Goal: Information Seeking & Learning: Learn about a topic

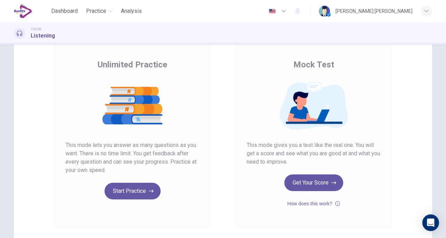
scroll to position [46, 0]
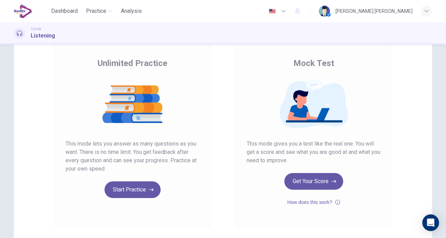
click at [149, 190] on icon "button" at bounding box center [151, 190] width 5 height 7
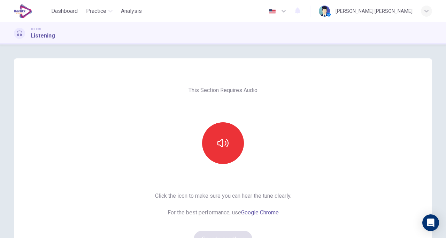
scroll to position [59, 0]
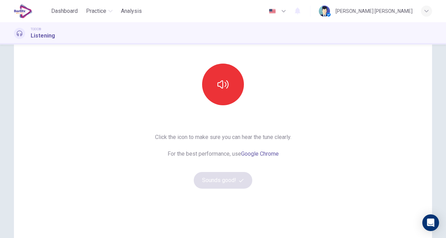
click at [222, 80] on icon "button" at bounding box center [222, 84] width 11 height 11
click at [222, 94] on button "button" at bounding box center [223, 85] width 42 height 42
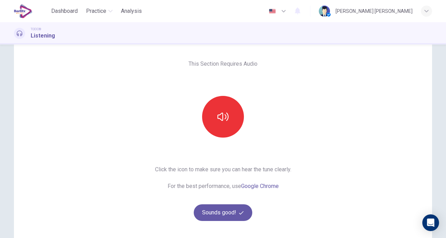
scroll to position [26, 0]
click at [211, 103] on button "button" at bounding box center [223, 117] width 42 height 42
drag, startPoint x: 441, startPoint y: 124, endPoint x: 445, endPoint y: 79, distance: 45.1
click at [445, 79] on div "This Section Requires Audio Click the icon to make sure you can hear the tune c…" at bounding box center [223, 142] width 446 height 194
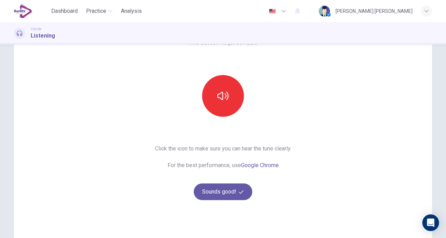
scroll to position [57, 0]
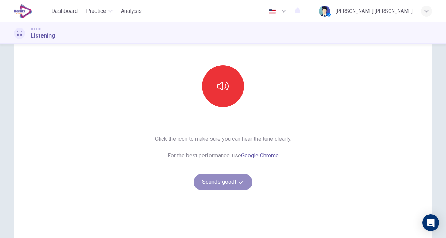
click at [221, 182] on button "Sounds good!" at bounding box center [223, 182] width 58 height 17
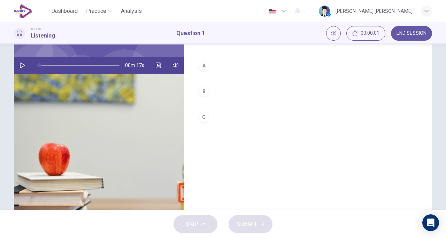
click at [15, 66] on div "00m 17s" at bounding box center [99, 65] width 170 height 17
click at [19, 66] on icon "button" at bounding box center [22, 66] width 6 height 6
click at [262, 180] on div "1. Listen to the audio clip, then [PERSON_NAME] your answer. Listen to the audi…" at bounding box center [308, 122] width 248 height 242
drag, startPoint x: 82, startPoint y: 68, endPoint x: 33, endPoint y: 69, distance: 48.8
click at [37, 68] on span at bounding box center [39, 65] width 4 height 4
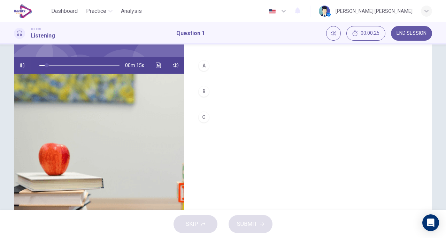
type input "*"
click at [22, 66] on icon "button" at bounding box center [22, 65] width 4 height 4
click at [22, 66] on icon "button" at bounding box center [22, 66] width 5 height 6
click at [206, 64] on div "A" at bounding box center [203, 65] width 11 height 11
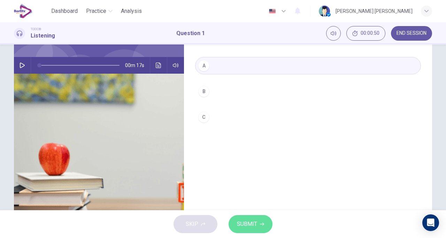
click at [247, 220] on span "SUBMIT" at bounding box center [247, 225] width 20 height 10
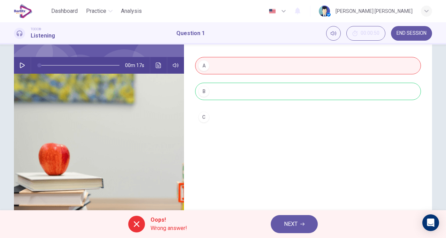
click at [195, 93] on div "A B C" at bounding box center [308, 98] width 226 height 83
click at [288, 223] on span "NEXT" at bounding box center [291, 225] width 14 height 10
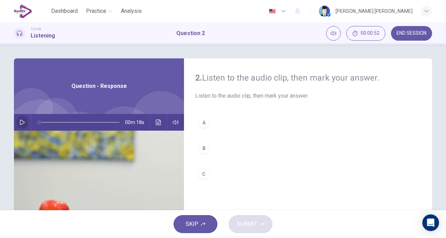
click at [20, 122] on icon "button" at bounding box center [22, 123] width 6 height 6
type input "*"
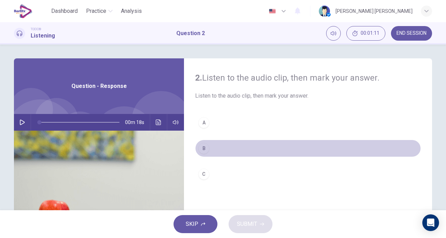
click at [204, 148] on div "B" at bounding box center [203, 148] width 11 height 11
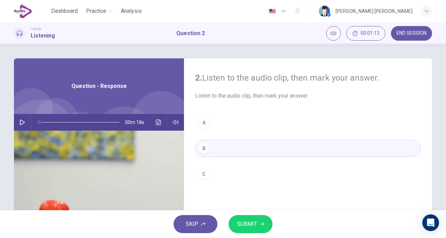
click at [247, 218] on button "SUBMIT" at bounding box center [250, 224] width 44 height 18
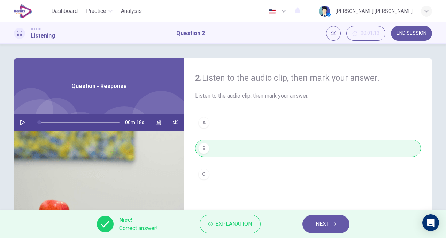
click at [314, 226] on button "NEXT" at bounding box center [325, 224] width 47 height 18
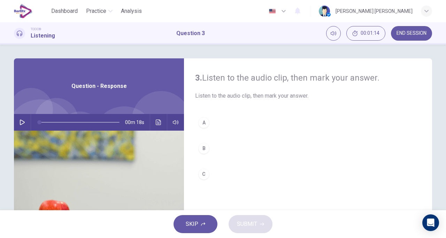
click at [27, 125] on div "00m 18s" at bounding box center [99, 122] width 170 height 17
click at [17, 123] on button "button" at bounding box center [22, 122] width 11 height 17
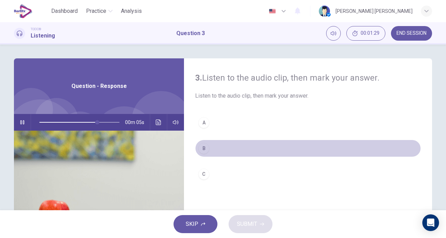
click at [205, 150] on div "B" at bounding box center [203, 148] width 11 height 11
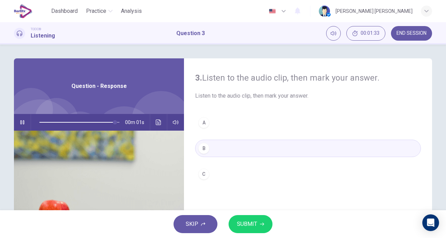
click at [252, 220] on span "SUBMIT" at bounding box center [247, 225] width 20 height 10
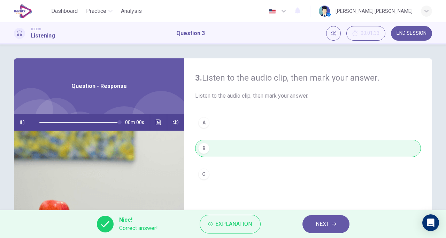
type input "*"
click at [309, 230] on button "NEXT" at bounding box center [325, 224] width 47 height 18
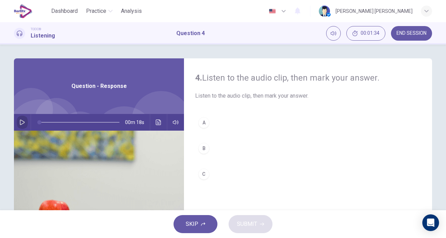
click at [20, 126] on button "button" at bounding box center [22, 122] width 11 height 17
type input "*"
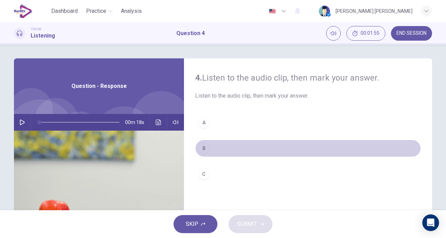
click at [203, 150] on div "B" at bounding box center [203, 148] width 11 height 11
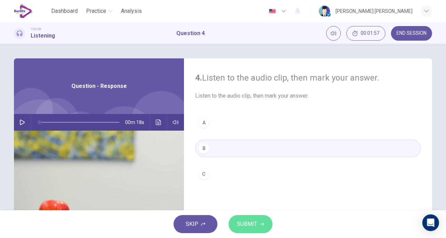
click at [243, 219] on button "SUBMIT" at bounding box center [250, 224] width 44 height 18
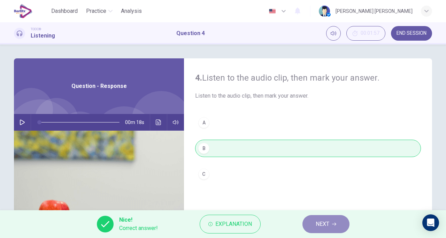
click at [327, 221] on span "NEXT" at bounding box center [322, 225] width 14 height 10
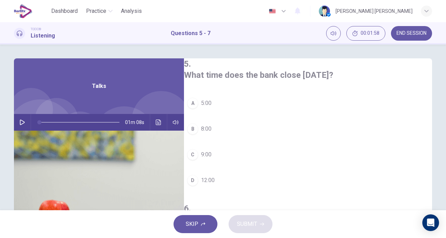
click at [20, 120] on icon "button" at bounding box center [22, 123] width 5 height 6
click at [198, 179] on div "D" at bounding box center [192, 180] width 11 height 11
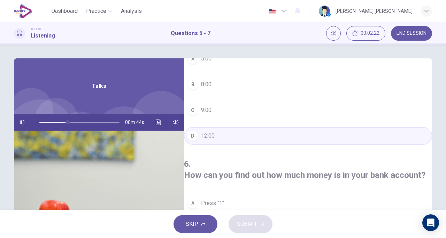
scroll to position [63, 0]
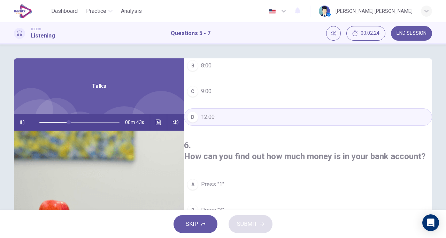
drag, startPoint x: 430, startPoint y: 141, endPoint x: 430, endPoint y: 158, distance: 17.1
click at [430, 158] on div "5 . What time does the bank close [DATE]? A 5:00 B 8:00 C 9:00 D 12:00 6 . How …" at bounding box center [223, 179] width 440 height 242
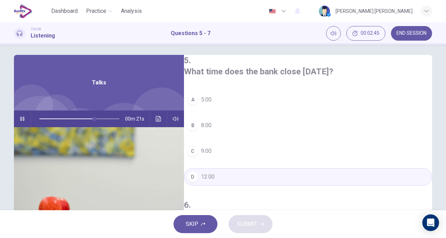
scroll to position [0, 0]
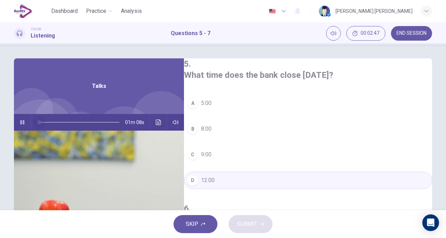
drag, startPoint x: 95, startPoint y: 121, endPoint x: 28, endPoint y: 115, distance: 67.4
click at [28, 115] on div "01m 08s" at bounding box center [99, 122] width 170 height 17
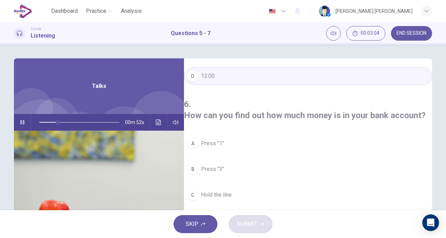
scroll to position [105, 0]
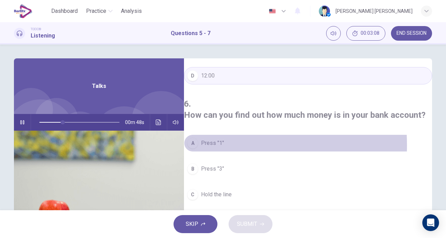
click at [198, 138] on div "A" at bounding box center [192, 143] width 11 height 11
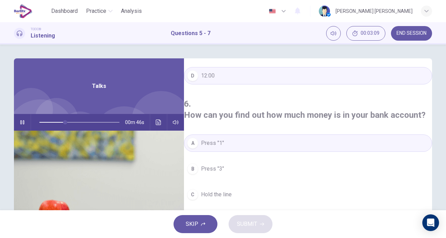
drag, startPoint x: 441, startPoint y: 126, endPoint x: 441, endPoint y: 144, distance: 17.8
click at [441, 144] on div "5 . What time does the bank close [DATE]? A 5:00 B 8:00 C 9:00 D 12:00 6 . How …" at bounding box center [223, 128] width 446 height 166
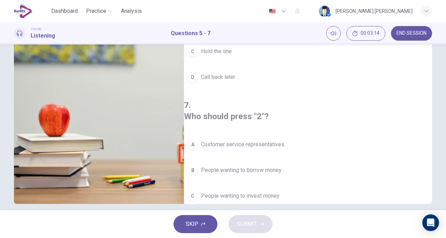
scroll to position [156, 0]
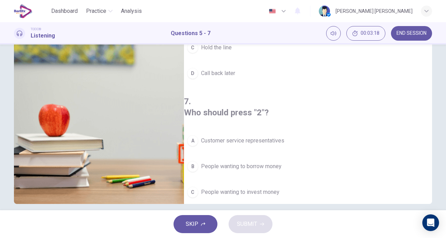
click at [198, 161] on div "B" at bounding box center [192, 166] width 11 height 11
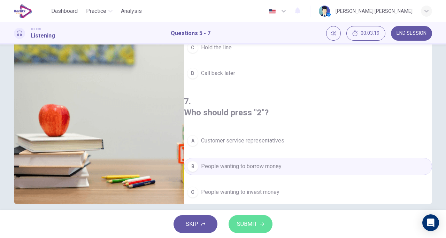
click at [254, 225] on span "SUBMIT" at bounding box center [247, 225] width 20 height 10
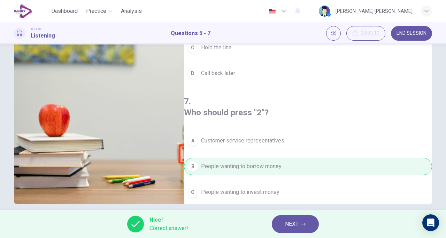
type input "**"
click at [298, 226] on span "NEXT" at bounding box center [292, 225] width 14 height 10
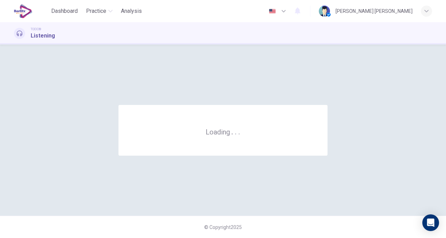
scroll to position [0, 0]
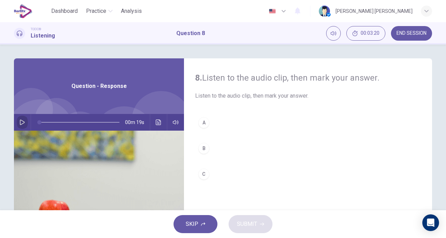
click at [23, 125] on icon "button" at bounding box center [22, 123] width 6 height 6
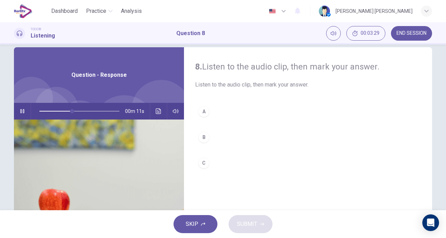
scroll to position [9, 0]
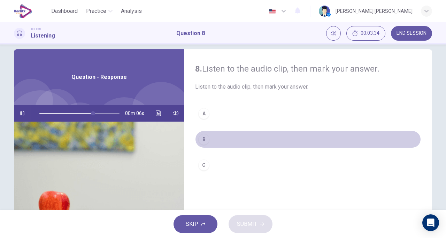
click at [202, 138] on div "B" at bounding box center [203, 139] width 11 height 11
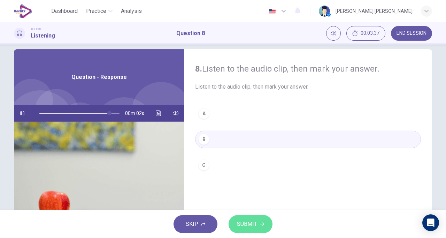
click at [250, 228] on span "SUBMIT" at bounding box center [247, 225] width 20 height 10
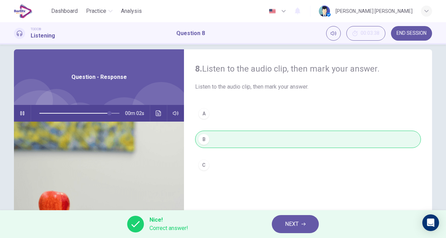
type input "**"
click at [297, 221] on span "NEXT" at bounding box center [292, 225] width 14 height 10
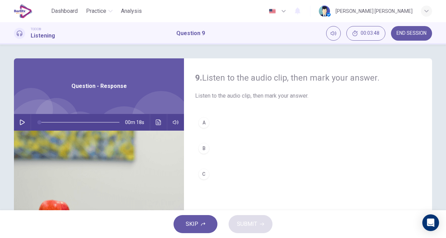
click at [14, 124] on div "00m 18s" at bounding box center [99, 122] width 170 height 17
click at [17, 124] on button "button" at bounding box center [22, 122] width 11 height 17
drag, startPoint x: 437, startPoint y: 108, endPoint x: 441, endPoint y: 135, distance: 27.4
click at [441, 135] on div "9. Listen to the audio clip, then [PERSON_NAME] your answer. Listen to the audi…" at bounding box center [223, 179] width 440 height 242
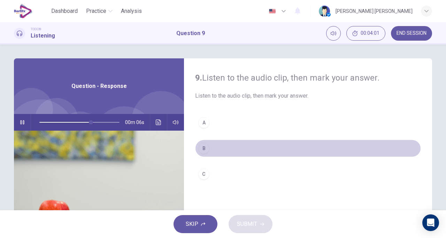
click at [205, 153] on div "B" at bounding box center [203, 148] width 11 height 11
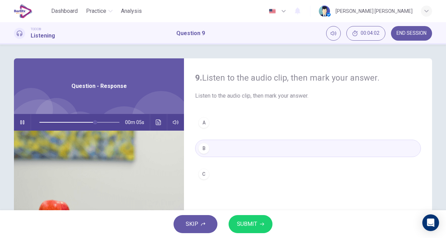
click at [244, 225] on span "SUBMIT" at bounding box center [247, 225] width 20 height 10
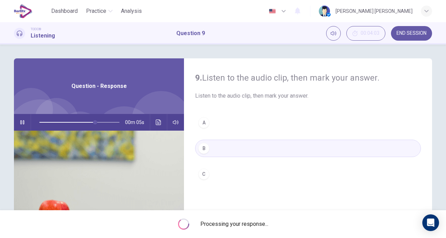
type input "**"
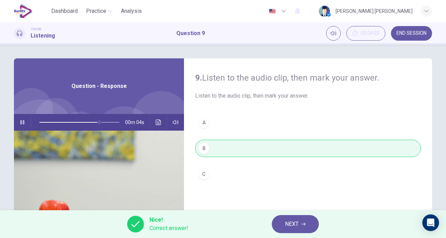
click at [292, 225] on span "NEXT" at bounding box center [292, 225] width 14 height 10
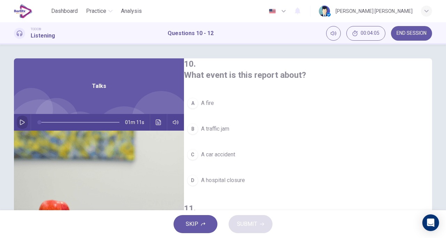
click at [17, 122] on button "button" at bounding box center [22, 122] width 11 height 17
click at [198, 150] on div "C" at bounding box center [192, 154] width 11 height 11
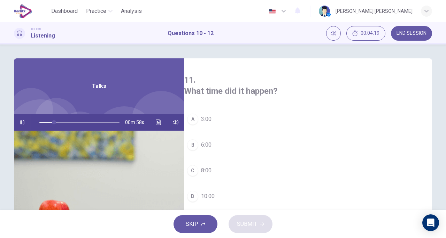
scroll to position [131, 0]
click at [198, 163] on div "C" at bounding box center [192, 168] width 11 height 11
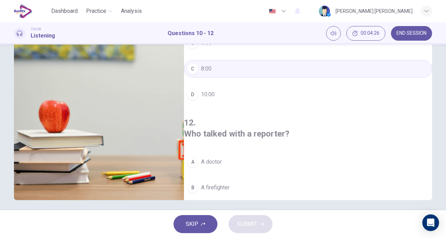
scroll to position [102, 0]
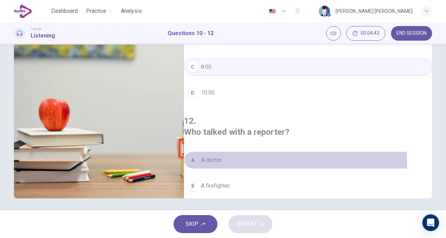
click at [208, 152] on button "A A doctor" at bounding box center [308, 160] width 248 height 17
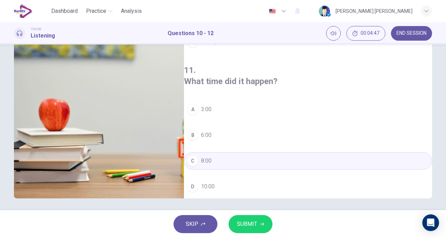
scroll to position [36, 0]
click at [245, 219] on button "SUBMIT" at bounding box center [250, 224] width 44 height 18
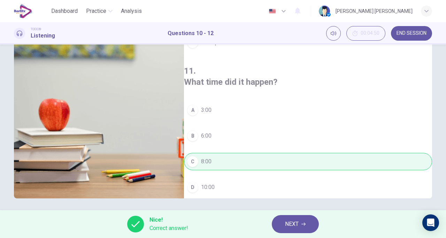
type input "**"
click at [294, 221] on span "NEXT" at bounding box center [292, 225] width 14 height 10
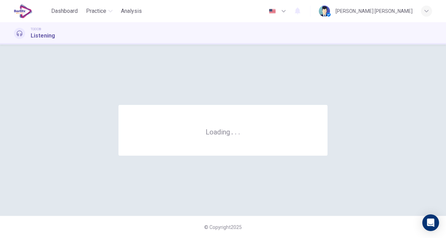
scroll to position [0, 0]
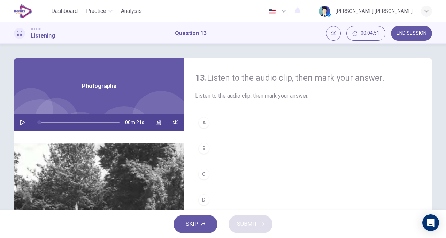
click at [17, 128] on button "button" at bounding box center [22, 122] width 11 height 17
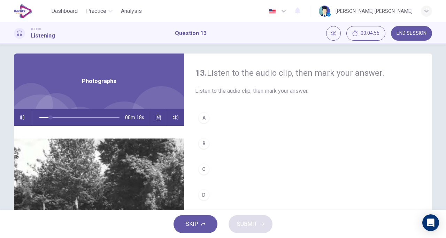
scroll to position [14, 0]
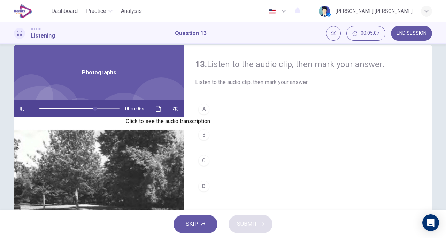
click at [161, 112] on button "Click to see the audio transcription" at bounding box center [158, 109] width 11 height 17
click at [232, 238] on div at bounding box center [223, 238] width 446 height 0
click at [203, 188] on div "D" at bounding box center [203, 186] width 11 height 11
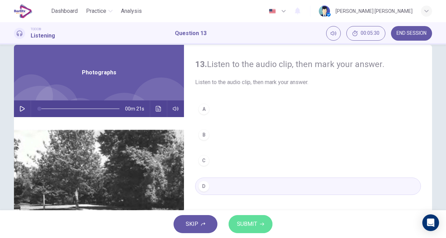
click at [243, 225] on span "SUBMIT" at bounding box center [247, 225] width 20 height 10
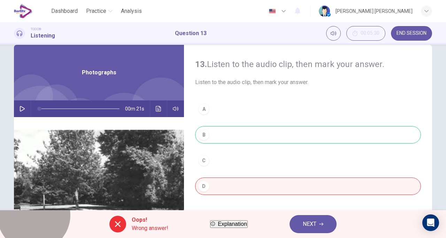
click at [232, 221] on span "Explanation" at bounding box center [232, 224] width 29 height 6
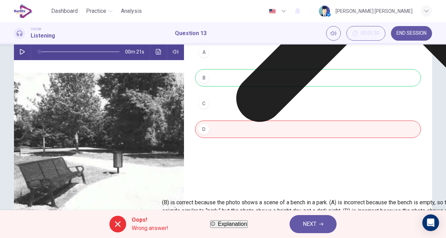
scroll to position [72, 0]
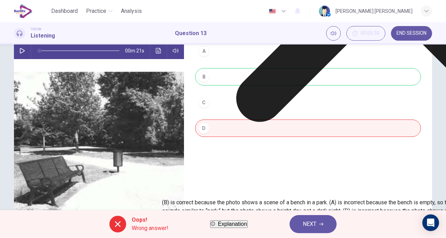
click at [22, 53] on icon "button" at bounding box center [22, 51] width 6 height 6
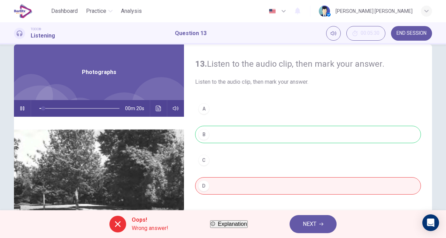
scroll to position [8, 0]
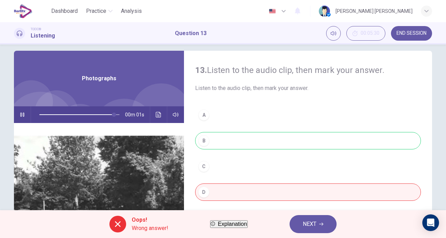
click at [239, 112] on div "A B C D" at bounding box center [308, 161] width 226 height 109
type input "*"
click at [315, 229] on button "NEXT" at bounding box center [312, 224] width 47 height 18
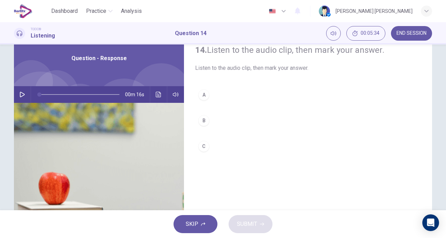
scroll to position [26, 0]
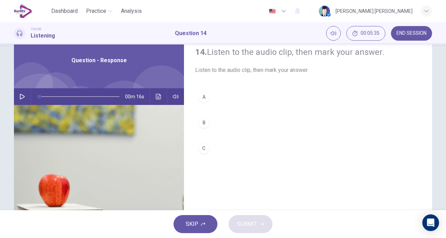
click at [20, 95] on icon "button" at bounding box center [22, 97] width 5 height 6
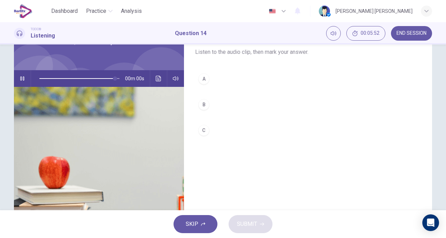
scroll to position [42, 0]
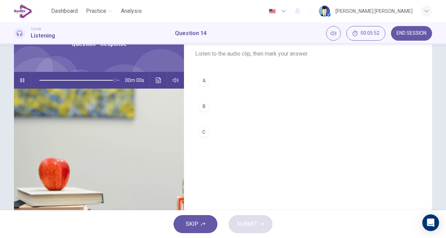
type input "*"
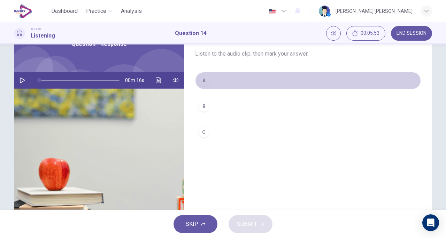
click at [200, 81] on div "A" at bounding box center [203, 80] width 11 height 11
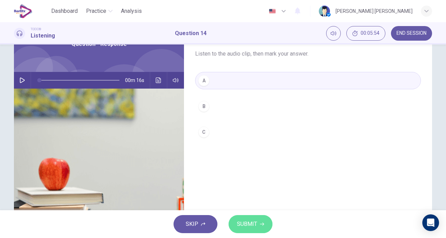
click at [242, 226] on span "SUBMIT" at bounding box center [247, 225] width 20 height 10
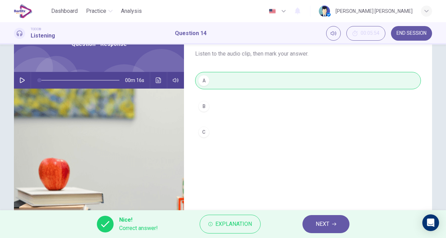
click at [321, 222] on span "NEXT" at bounding box center [322, 225] width 14 height 10
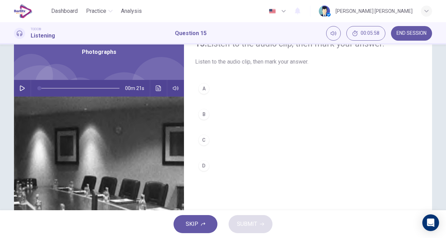
scroll to position [10, 0]
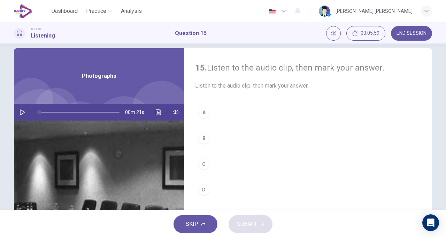
click at [21, 109] on button "button" at bounding box center [22, 112] width 11 height 17
click at [20, 110] on icon "button" at bounding box center [22, 113] width 6 height 6
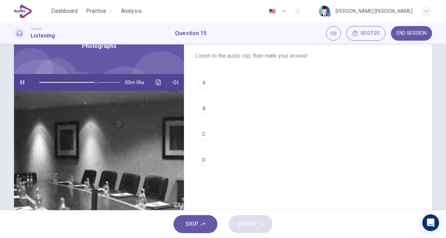
scroll to position [32, 0]
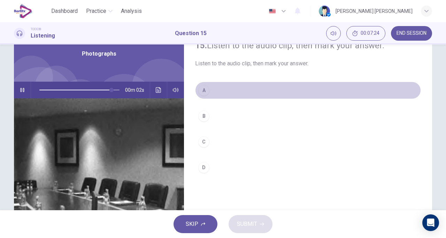
click at [207, 88] on div "A" at bounding box center [203, 90] width 11 height 11
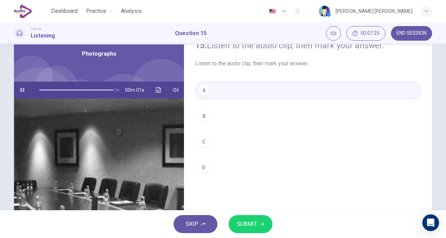
type input "*"
click at [246, 221] on span "SUBMIT" at bounding box center [247, 225] width 20 height 10
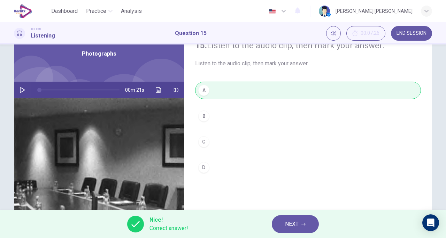
click at [315, 227] on button "NEXT" at bounding box center [295, 224] width 47 height 18
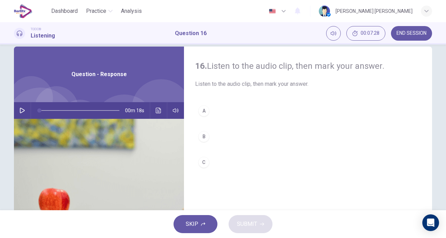
scroll to position [6, 0]
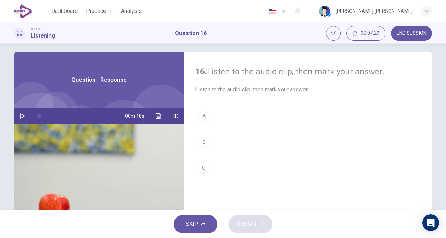
click at [23, 117] on icon "button" at bounding box center [22, 116] width 6 height 6
type input "*"
click at [198, 144] on div "B" at bounding box center [203, 142] width 11 height 11
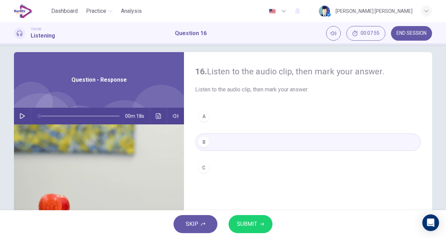
click at [244, 227] on span "SUBMIT" at bounding box center [247, 225] width 20 height 10
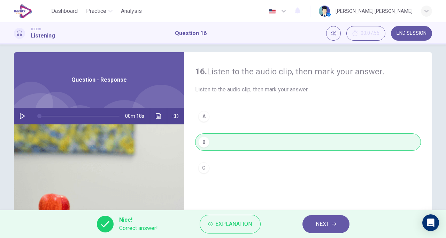
click at [322, 227] on span "NEXT" at bounding box center [322, 225] width 14 height 10
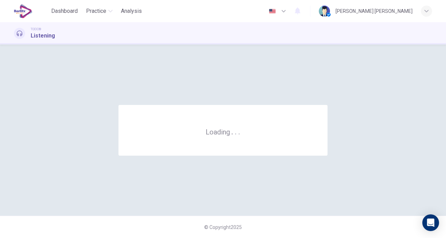
scroll to position [0, 0]
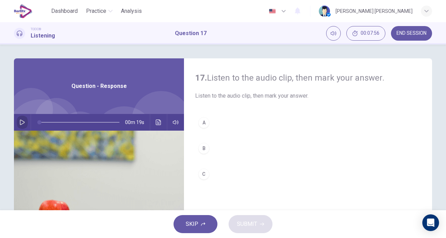
click at [21, 124] on icon "button" at bounding box center [22, 123] width 6 height 6
click at [199, 171] on div "C" at bounding box center [203, 174] width 11 height 11
type input "*"
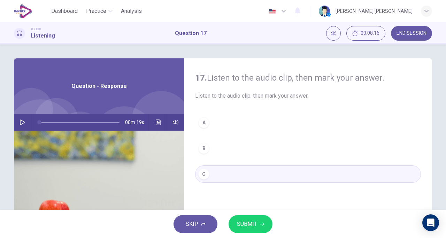
click at [237, 225] on span "SUBMIT" at bounding box center [247, 225] width 20 height 10
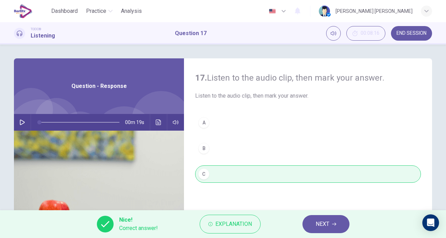
click at [330, 221] on button "NEXT" at bounding box center [325, 224] width 47 height 18
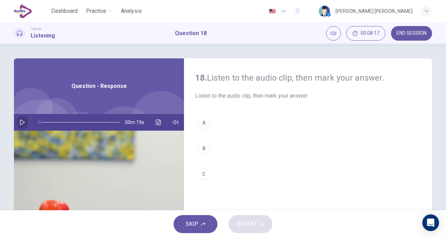
click at [20, 120] on icon "button" at bounding box center [22, 123] width 5 height 6
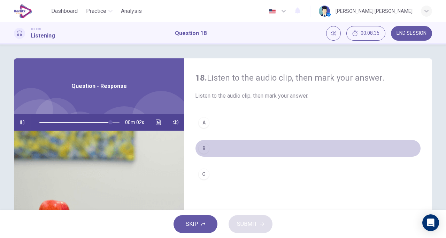
click at [200, 148] on div "B" at bounding box center [203, 148] width 11 height 11
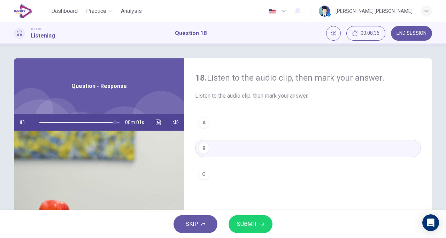
click at [240, 225] on span "SUBMIT" at bounding box center [247, 225] width 20 height 10
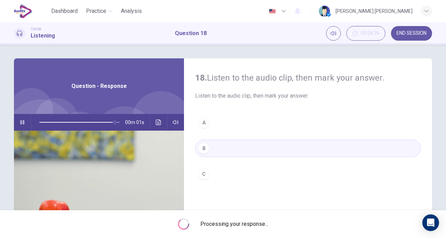
type input "*"
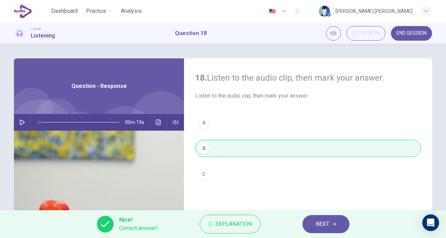
click at [329, 225] on button "NEXT" at bounding box center [325, 224] width 47 height 18
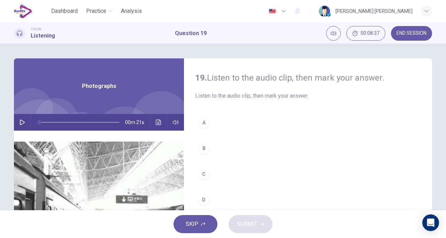
click at [24, 119] on button "button" at bounding box center [22, 122] width 11 height 17
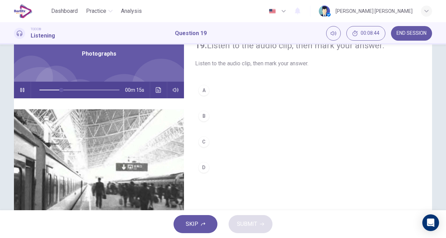
scroll to position [32, 0]
type input "*"
click at [205, 87] on div "A" at bounding box center [203, 90] width 11 height 11
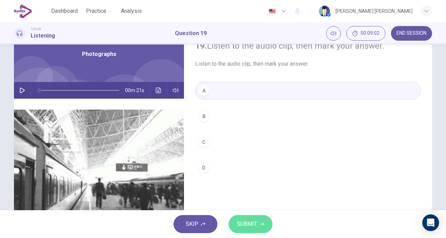
click at [256, 226] on span "SUBMIT" at bounding box center [247, 225] width 20 height 10
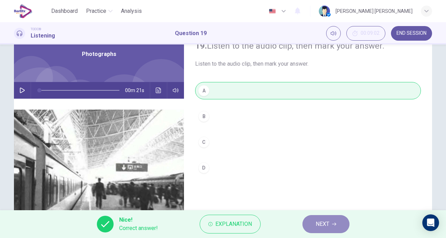
click at [321, 229] on button "NEXT" at bounding box center [325, 224] width 47 height 18
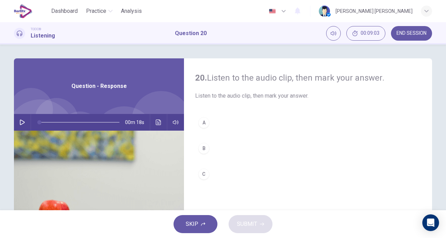
click at [21, 124] on icon "button" at bounding box center [22, 123] width 6 height 6
drag, startPoint x: 115, startPoint y: 121, endPoint x: 36, endPoint y: 125, distance: 78.7
click at [39, 125] on span at bounding box center [79, 122] width 80 height 15
click at [25, 123] on button "button" at bounding box center [22, 122] width 11 height 17
click at [200, 123] on div "A" at bounding box center [203, 122] width 11 height 11
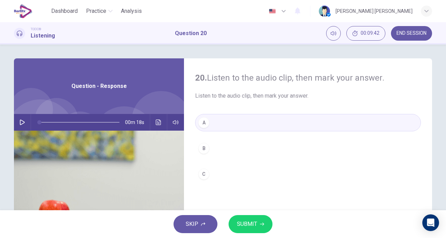
click at [245, 223] on span "SUBMIT" at bounding box center [247, 225] width 20 height 10
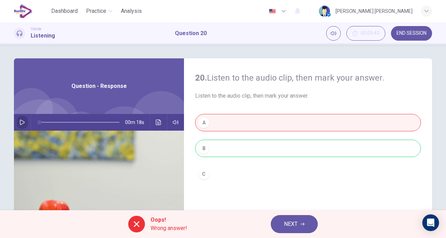
click at [23, 121] on icon "button" at bounding box center [22, 123] width 6 height 6
type input "**"
click at [408, 35] on span "END SESSION" at bounding box center [411, 34] width 30 height 6
